Goal: Transaction & Acquisition: Purchase product/service

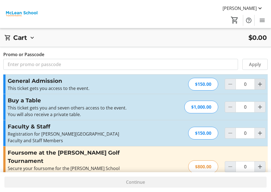
click at [259, 86] on mat-icon "Increment by one" at bounding box center [260, 84] width 7 height 7
type input "1"
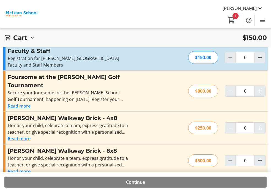
scroll to position [80, 0]
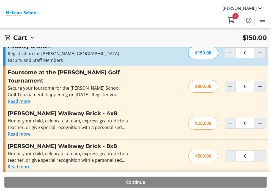
click at [140, 182] on span "Continue" at bounding box center [135, 182] width 19 height 7
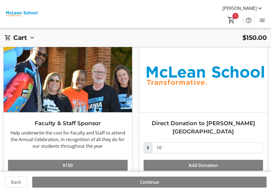
scroll to position [324, 0]
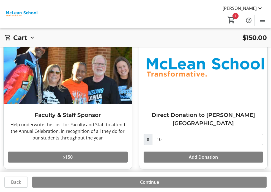
click at [149, 182] on span "Continue" at bounding box center [149, 182] width 19 height 7
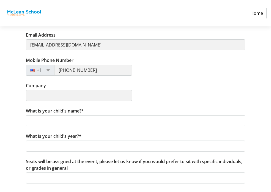
scroll to position [143, 0]
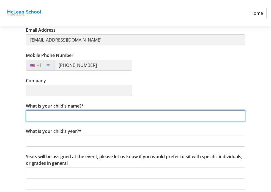
click at [87, 114] on input "What is your child's name?*" at bounding box center [135, 115] width 219 height 11
type input "[PERSON_NAME]"
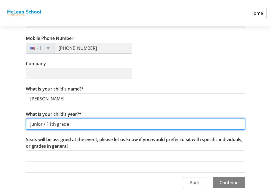
scroll to position [160, 0]
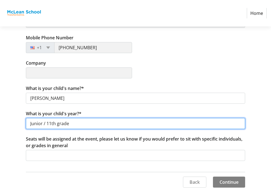
type input "Junior / 11th grade"
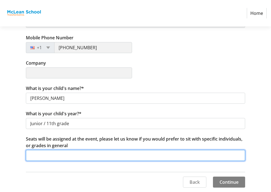
click at [84, 158] on input "Seats will be assigned at the event, please let us know if you would prefer to …" at bounding box center [135, 155] width 219 height 11
type input "11th grade parents please"
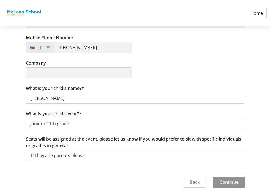
click at [231, 183] on span "Continue" at bounding box center [229, 182] width 19 height 7
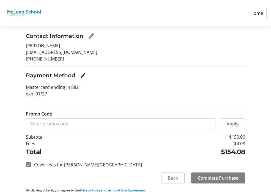
scroll to position [54, 0]
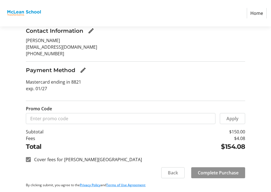
click at [224, 171] on span "Complete Purchase" at bounding box center [218, 172] width 41 height 7
